Goal: Task Accomplishment & Management: Use online tool/utility

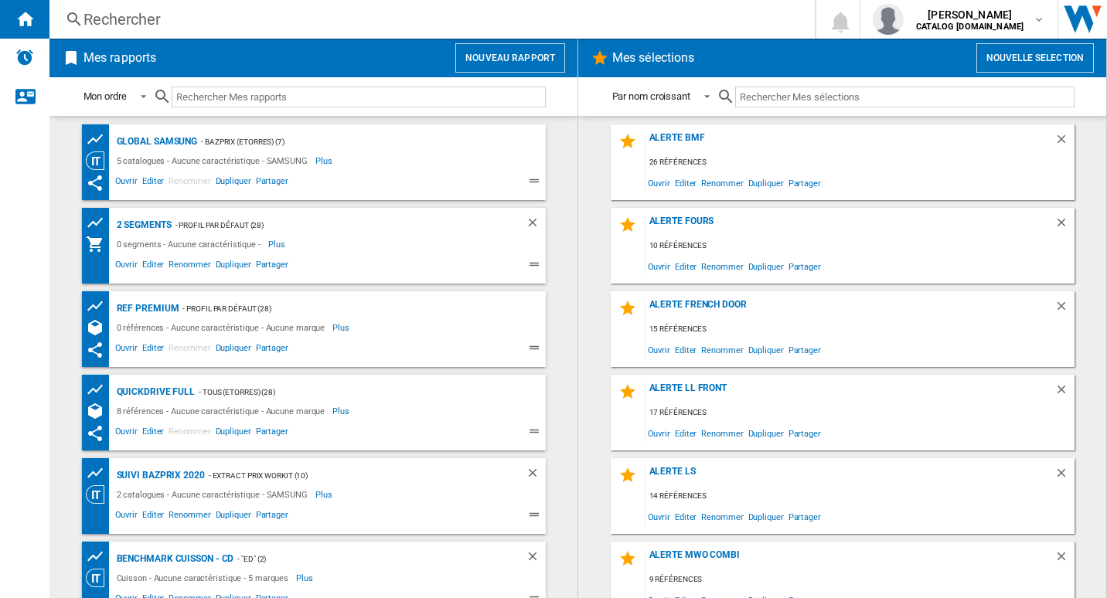
click at [401, 27] on div "Rechercher" at bounding box center [428, 20] width 691 height 22
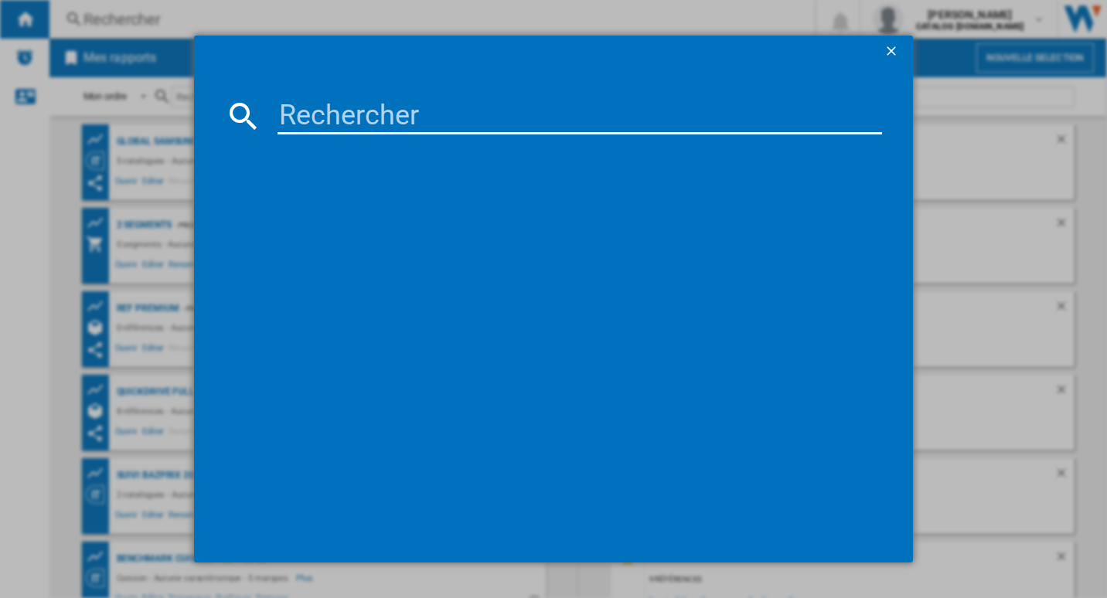
click at [411, 121] on input at bounding box center [579, 115] width 605 height 37
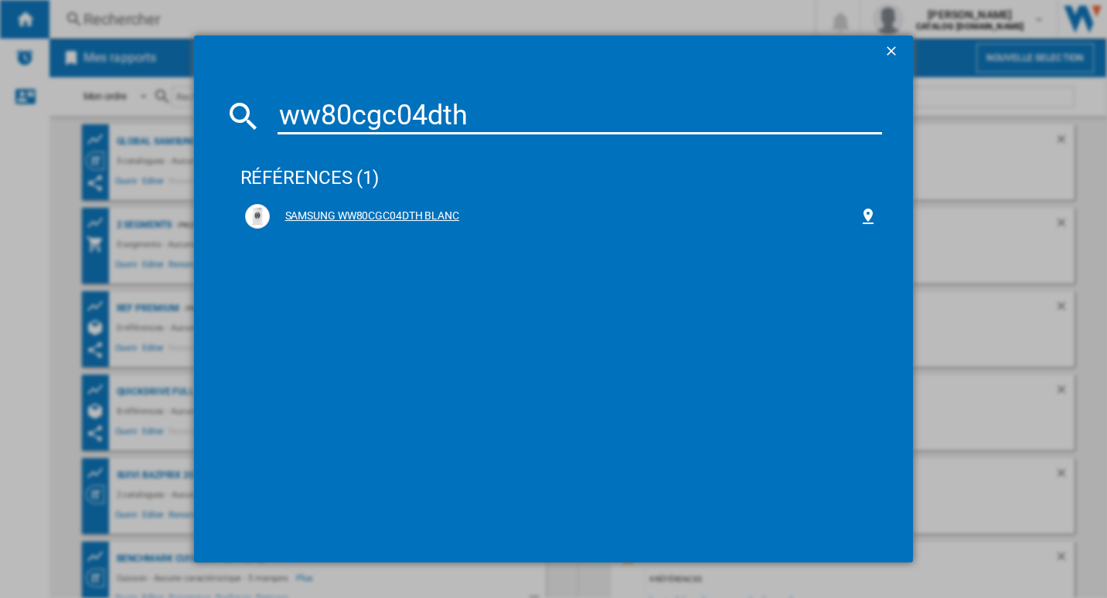
type input "ww80cgc04dth"
click at [430, 212] on div "SAMSUNG WW80CGC04DTH BLANC" at bounding box center [565, 216] width 590 height 15
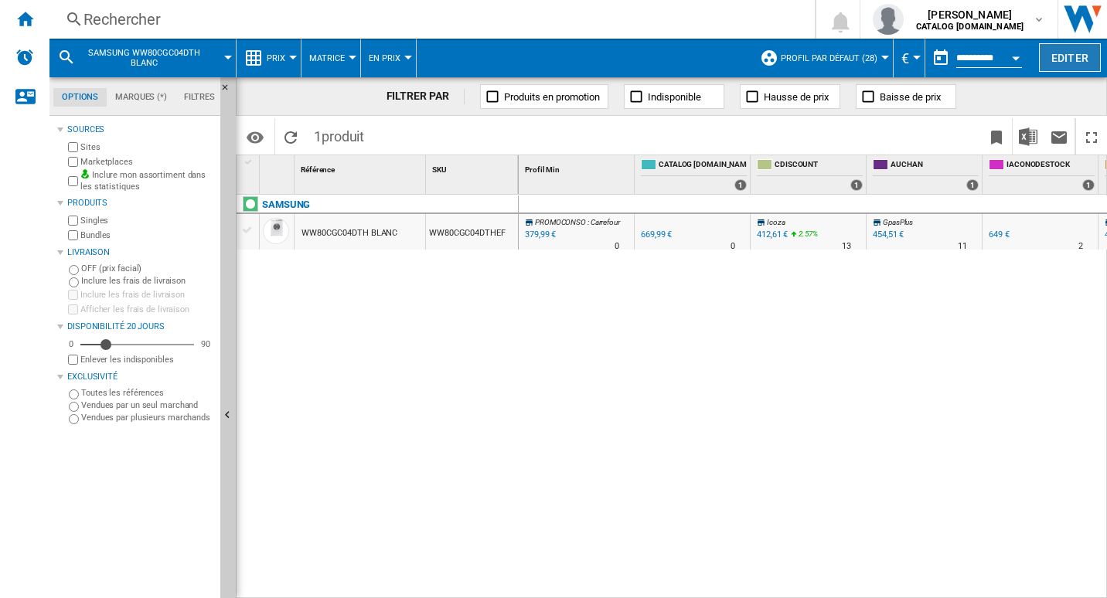
click at [1068, 57] on button "Editer" at bounding box center [1070, 57] width 62 height 29
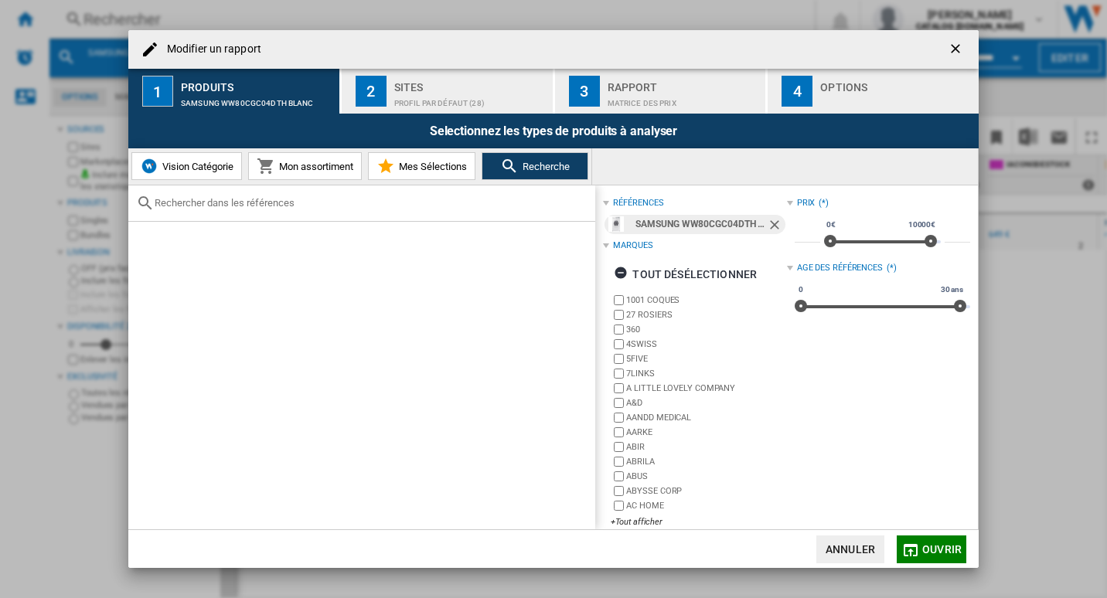
click at [424, 101] on div "Profil par défaut (28)" at bounding box center [470, 99] width 152 height 16
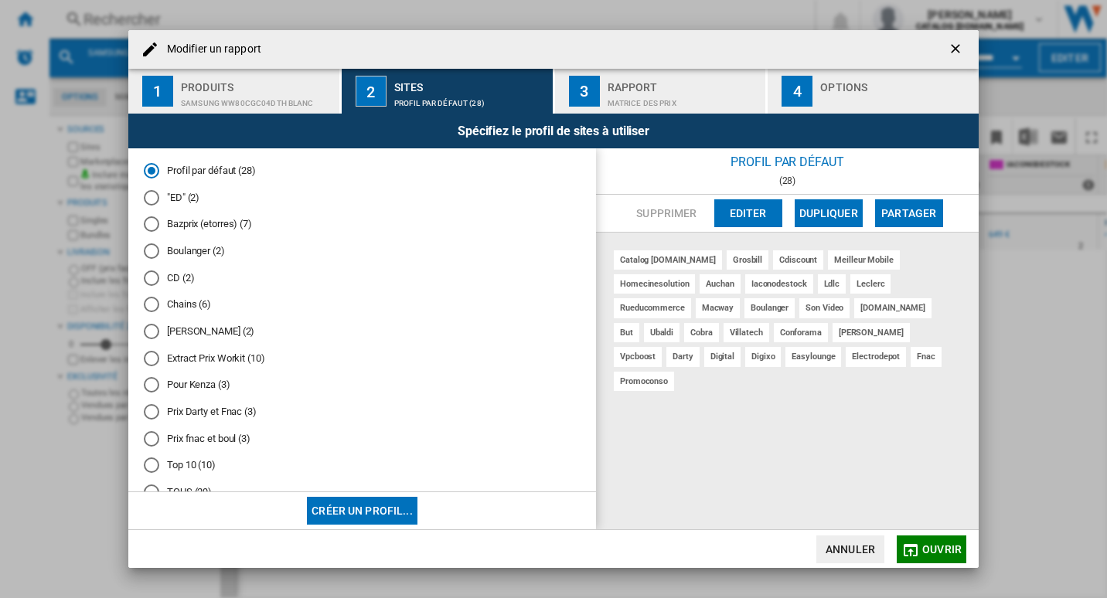
click at [162, 274] on md-radio-button "CD (2)" at bounding box center [362, 278] width 437 height 15
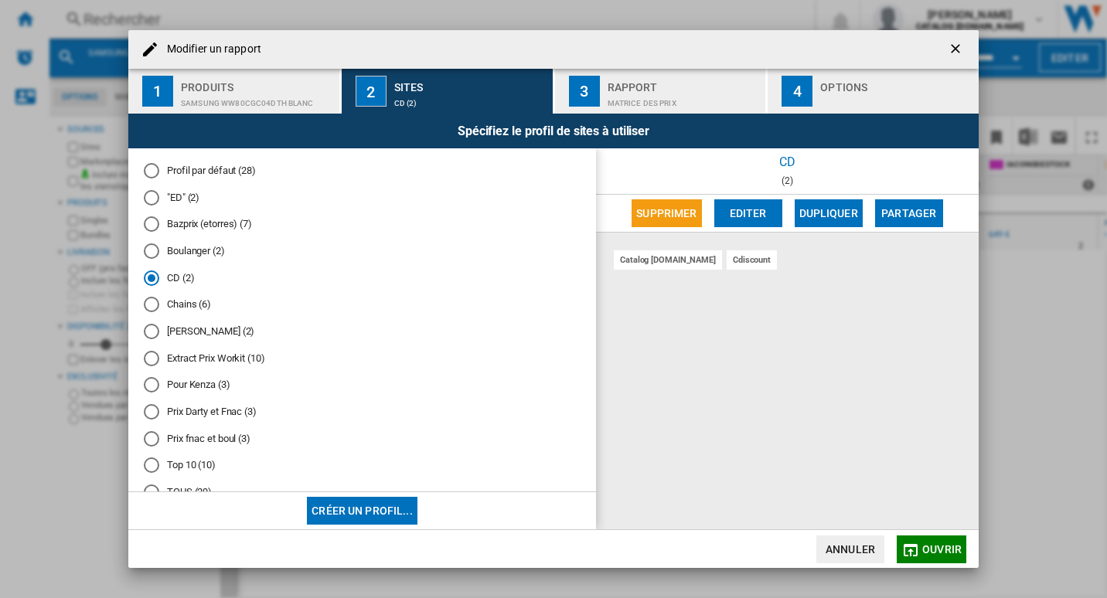
click at [722, 83] on div "Rapport" at bounding box center [684, 83] width 152 height 16
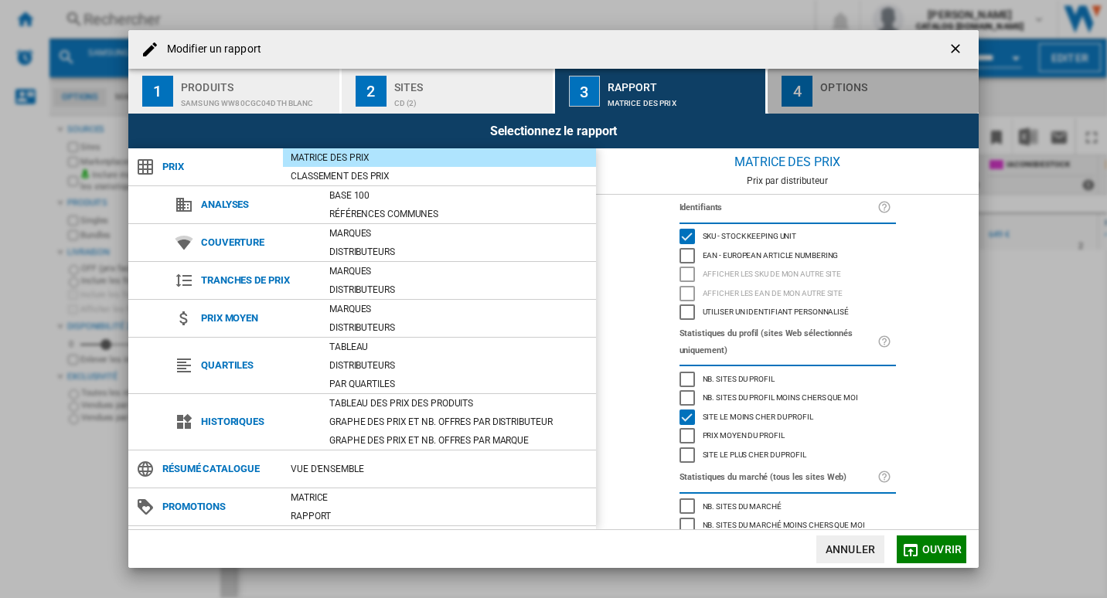
click at [935, 69] on button "4 Options" at bounding box center [872, 91] width 211 height 45
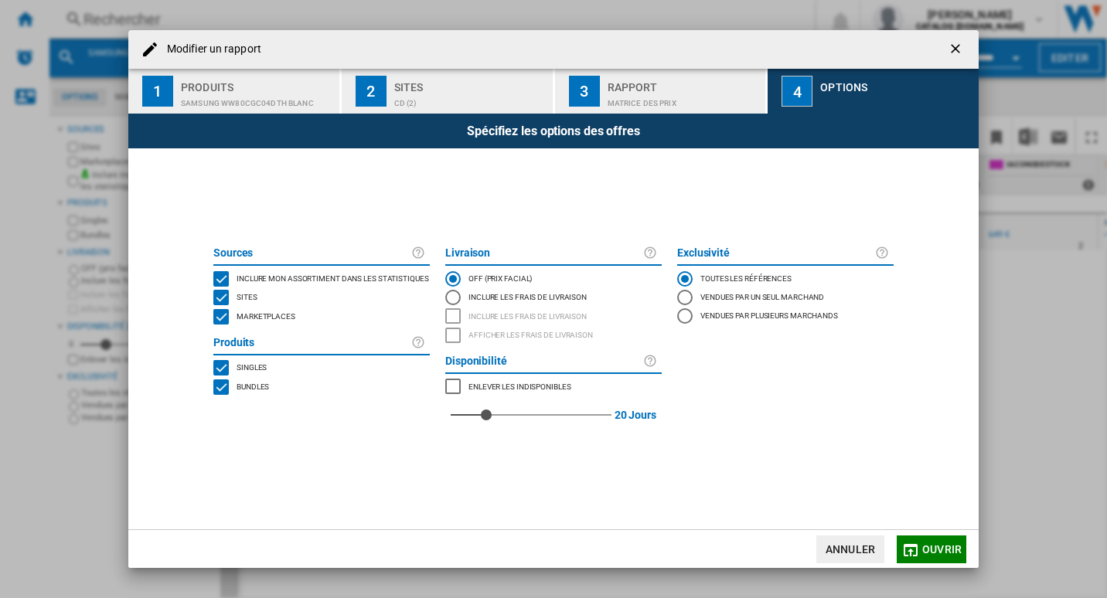
click at [247, 315] on span "Marketplaces" at bounding box center [266, 315] width 59 height 11
click at [933, 549] on span "Ouvrir" at bounding box center [941, 549] width 39 height 12
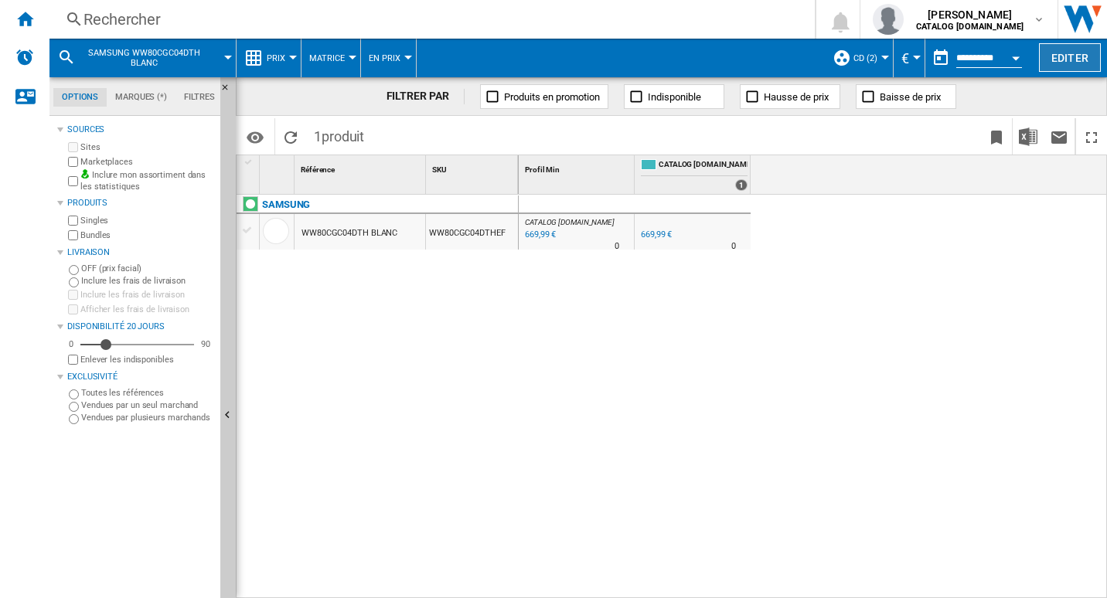
click at [1047, 49] on button "Editer" at bounding box center [1070, 57] width 62 height 29
